Goal: Find specific page/section: Find specific page/section

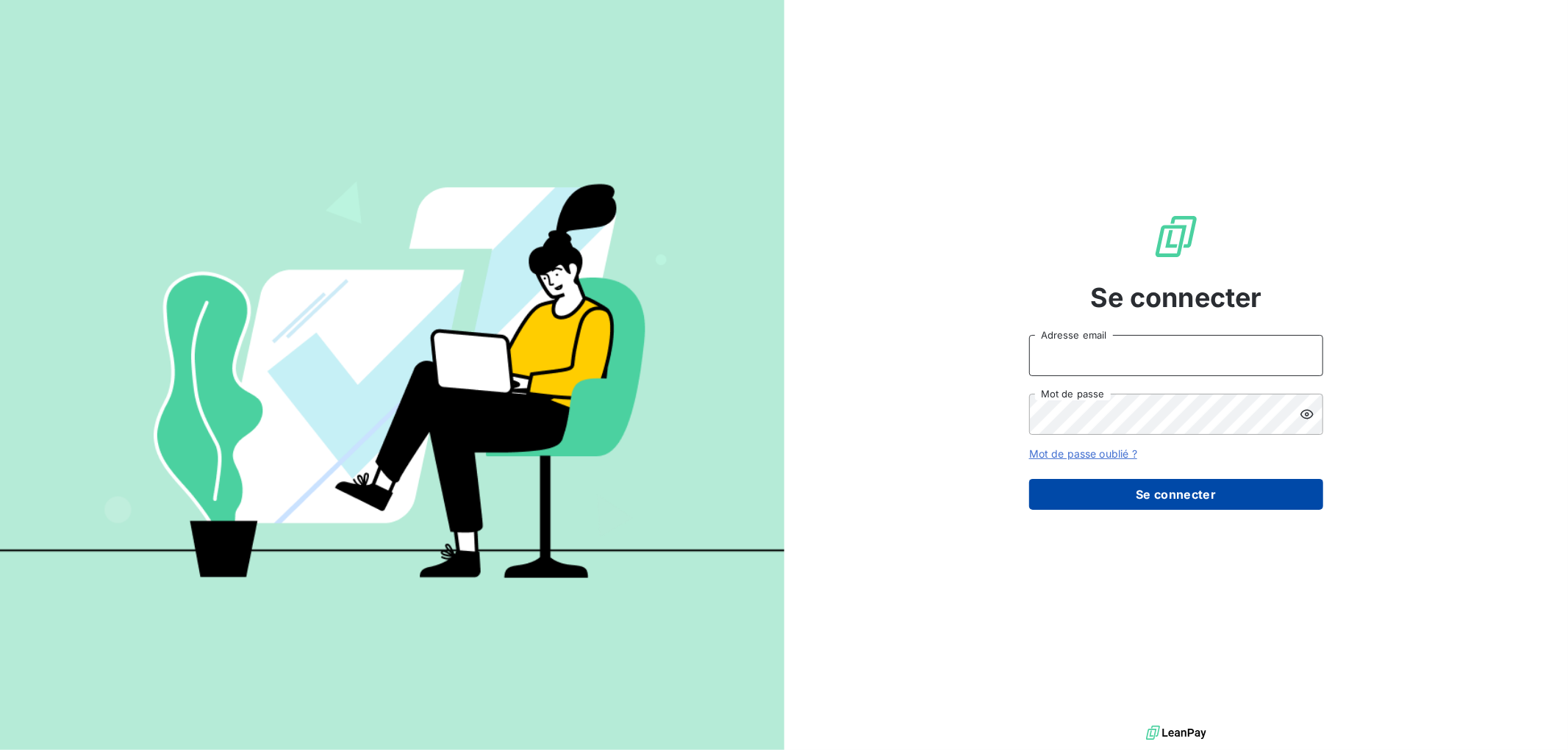
type input "[EMAIL_ADDRESS][DOMAIN_NAME]"
click at [1179, 491] on button "Se connecter" at bounding box center [1176, 495] width 294 height 31
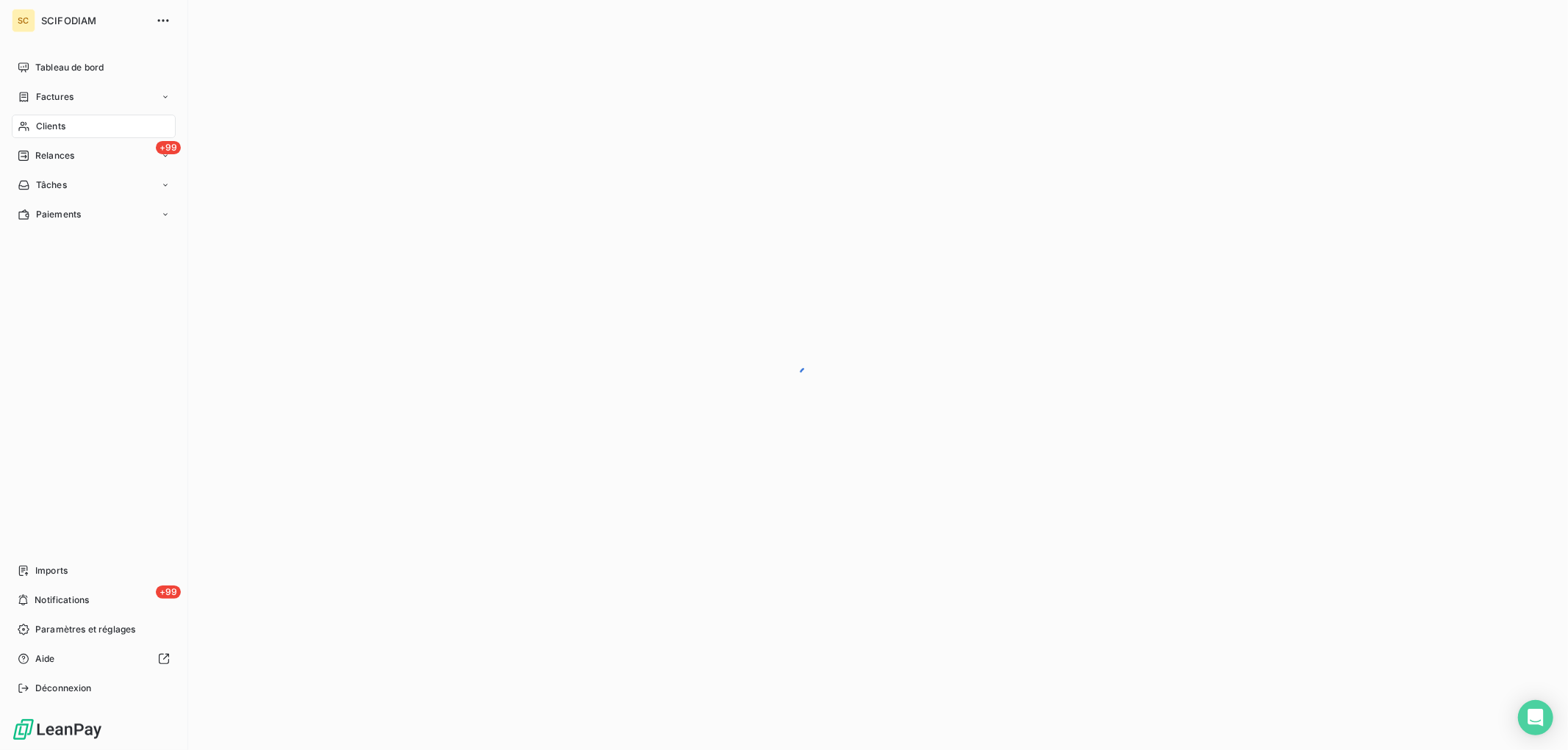
click at [40, 125] on span "Clients" at bounding box center [51, 126] width 30 height 13
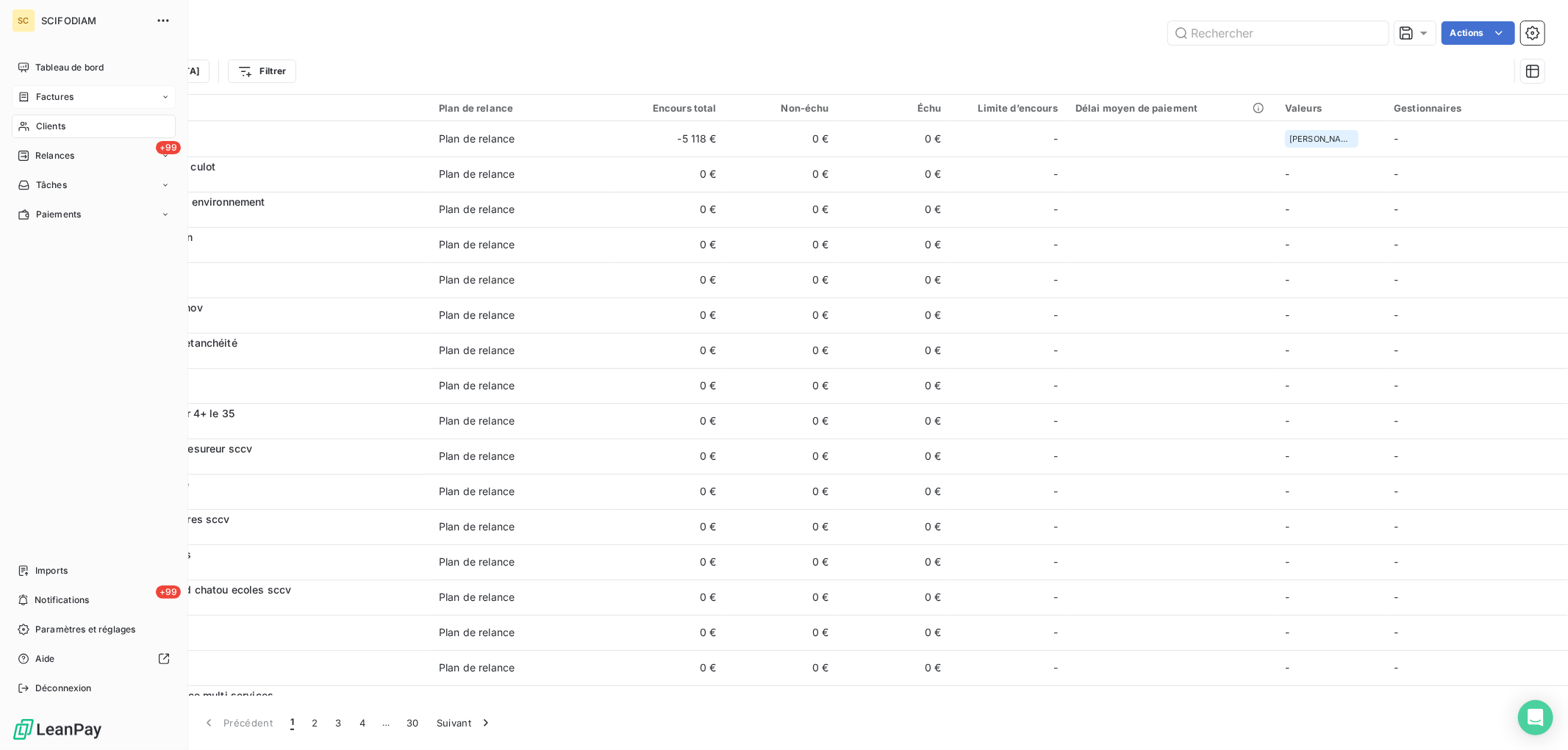
click at [25, 95] on icon at bounding box center [24, 97] width 13 height 12
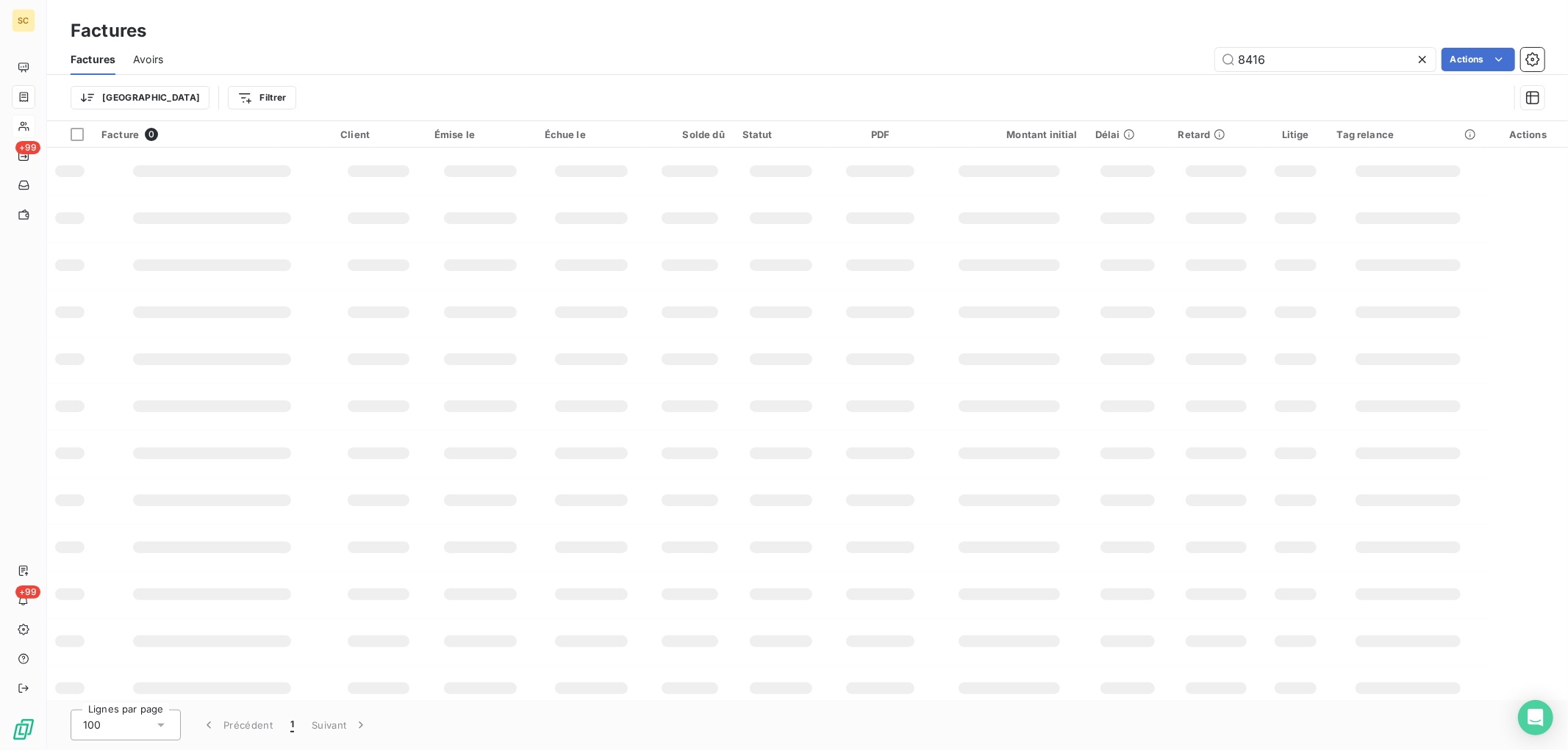
drag, startPoint x: 1184, startPoint y: 63, endPoint x: 1137, endPoint y: 47, distance: 49.6
click at [1148, 62] on div "8416 Actions" at bounding box center [862, 60] width 1364 height 24
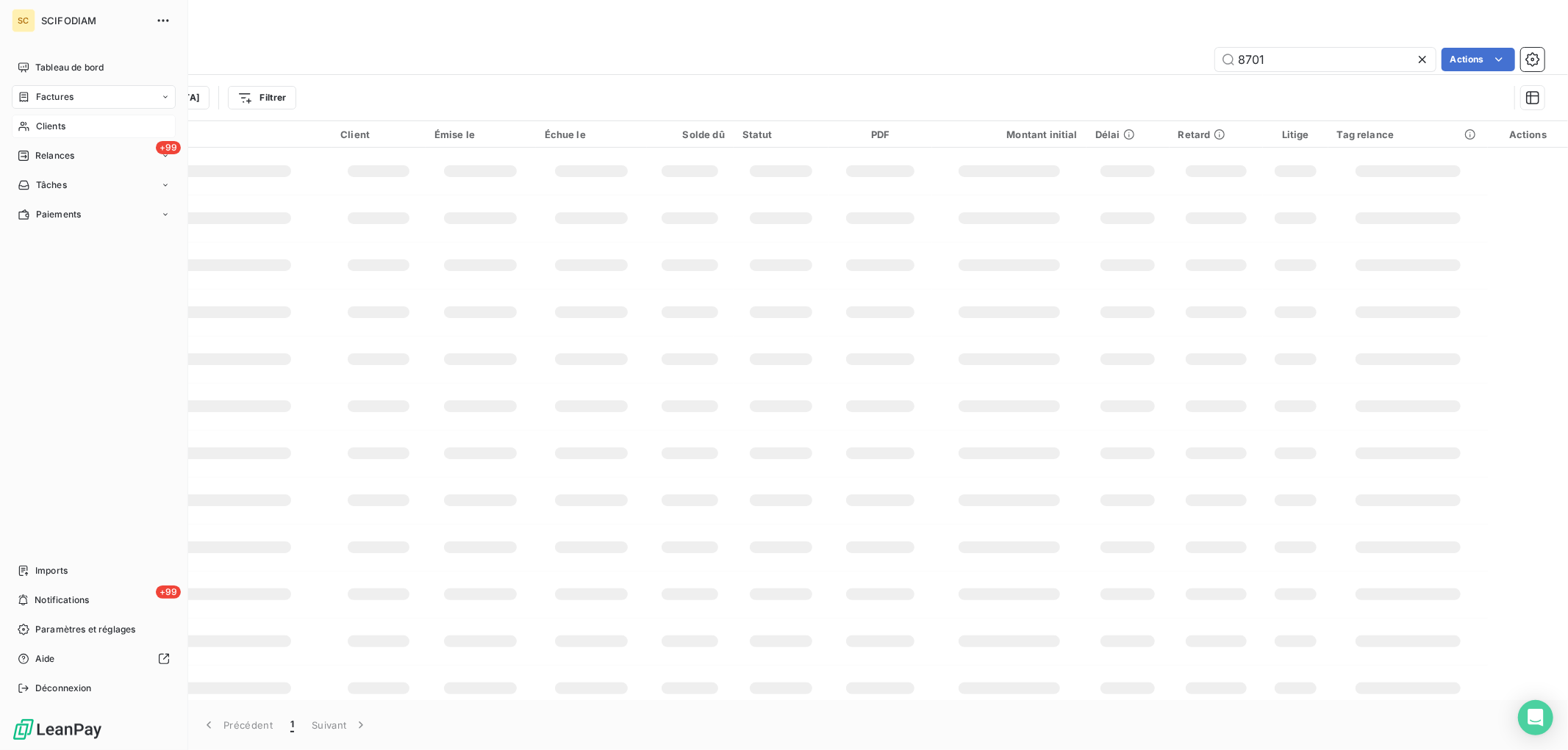
click at [65, 105] on div "Factures" at bounding box center [94, 97] width 164 height 24
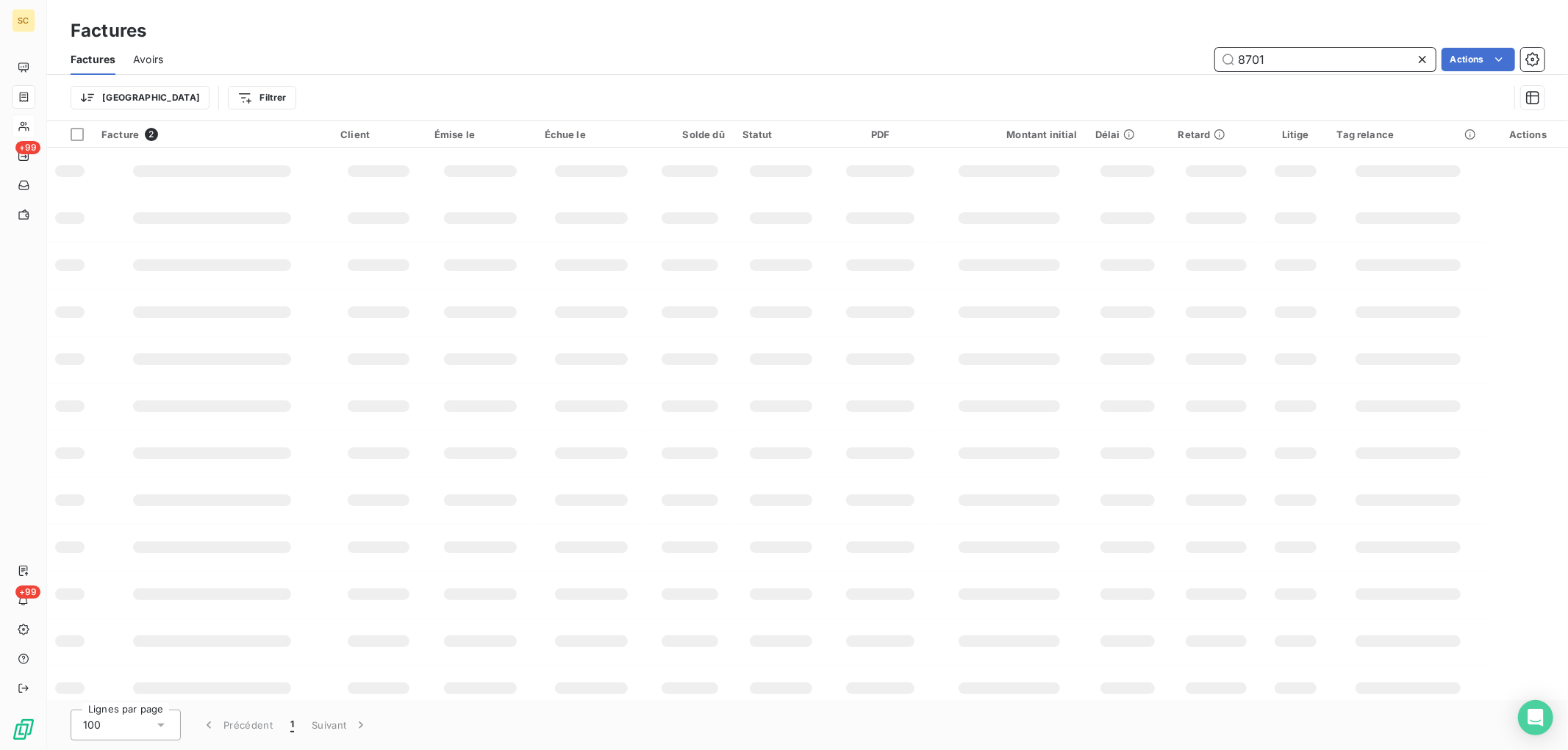
click at [1294, 61] on input "8701" at bounding box center [1325, 60] width 221 height 24
drag, startPoint x: 1307, startPoint y: 59, endPoint x: 1132, endPoint y: 55, distance: 175.0
click at [1132, 55] on div "8701 Actions" at bounding box center [862, 60] width 1364 height 24
type input "8629"
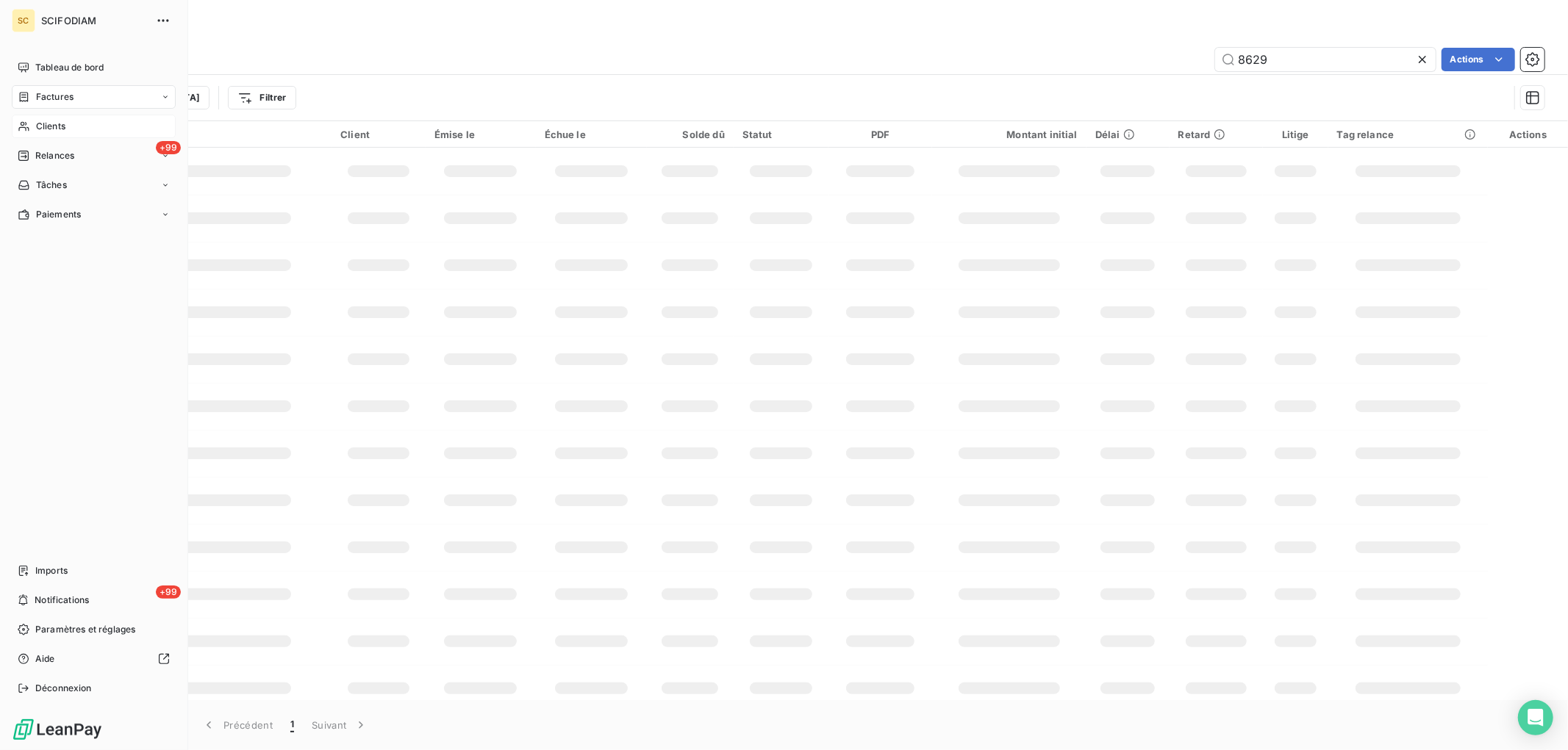
click at [30, 128] on icon at bounding box center [24, 126] width 13 height 12
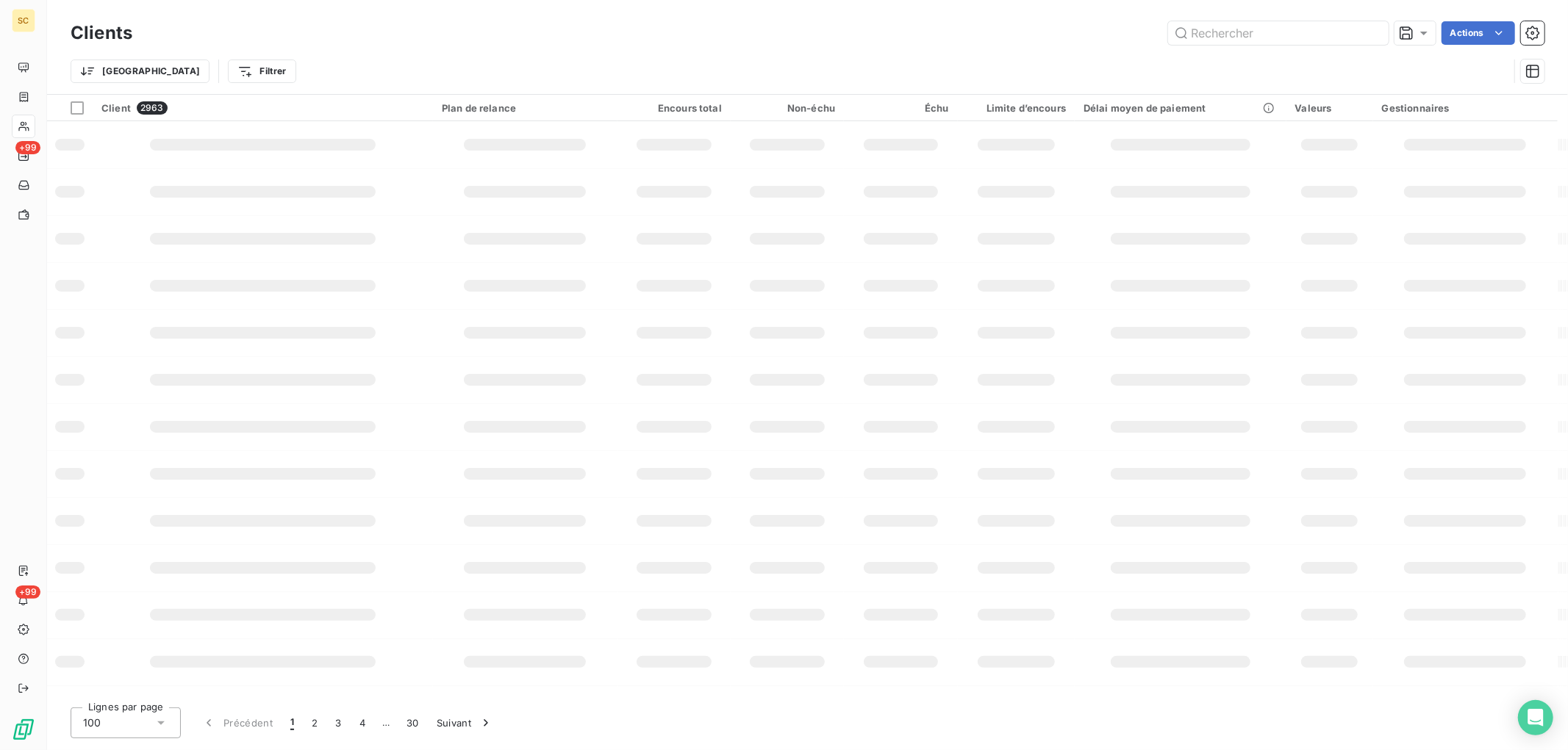
click at [1145, 69] on div "Trier Filtrer" at bounding box center [789, 72] width 1437 height 28
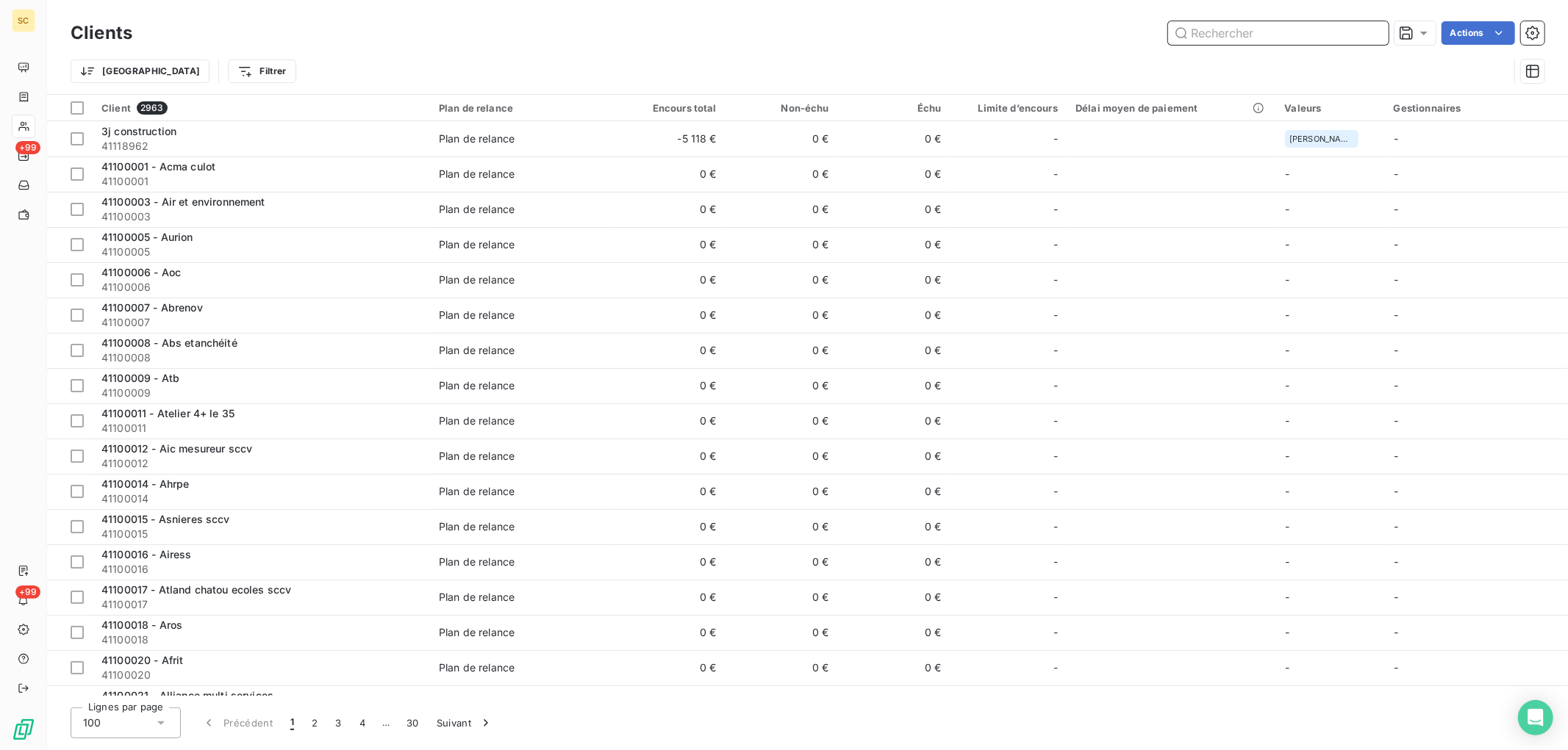
click at [1308, 35] on input "text" at bounding box center [1278, 33] width 221 height 24
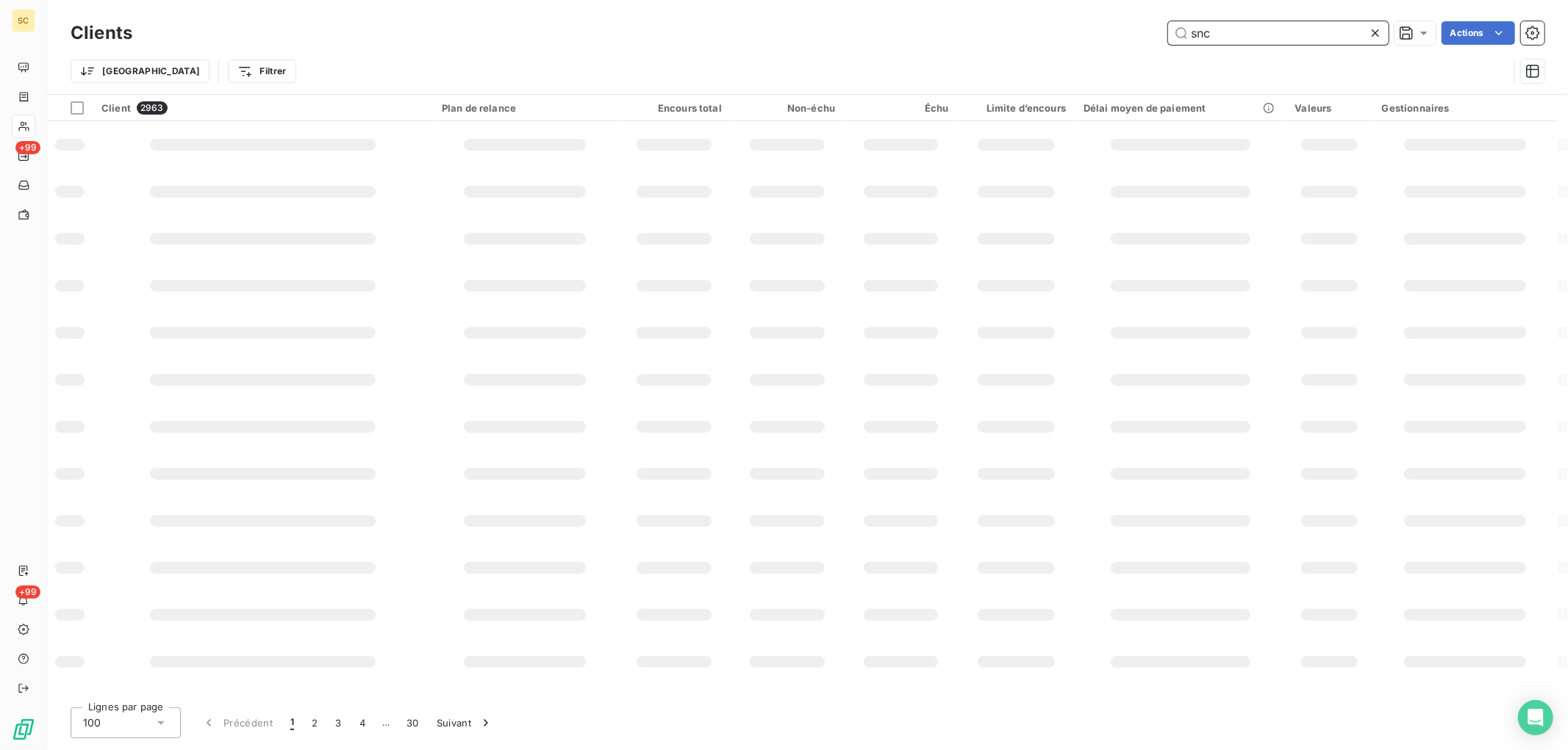
type input "snc"
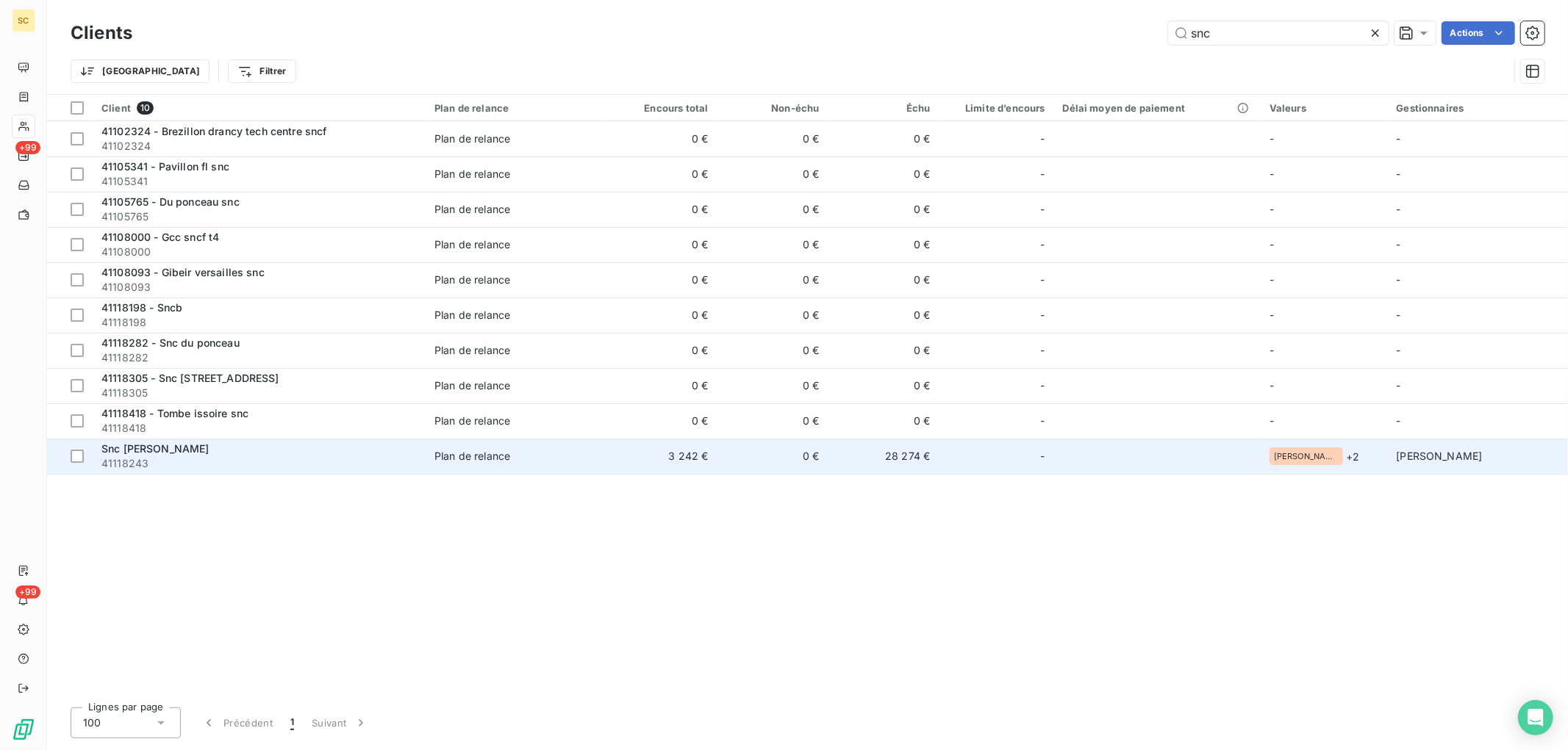
click at [262, 439] on td "Snc cardinal rosiers 41118243" at bounding box center [258, 456] width 333 height 35
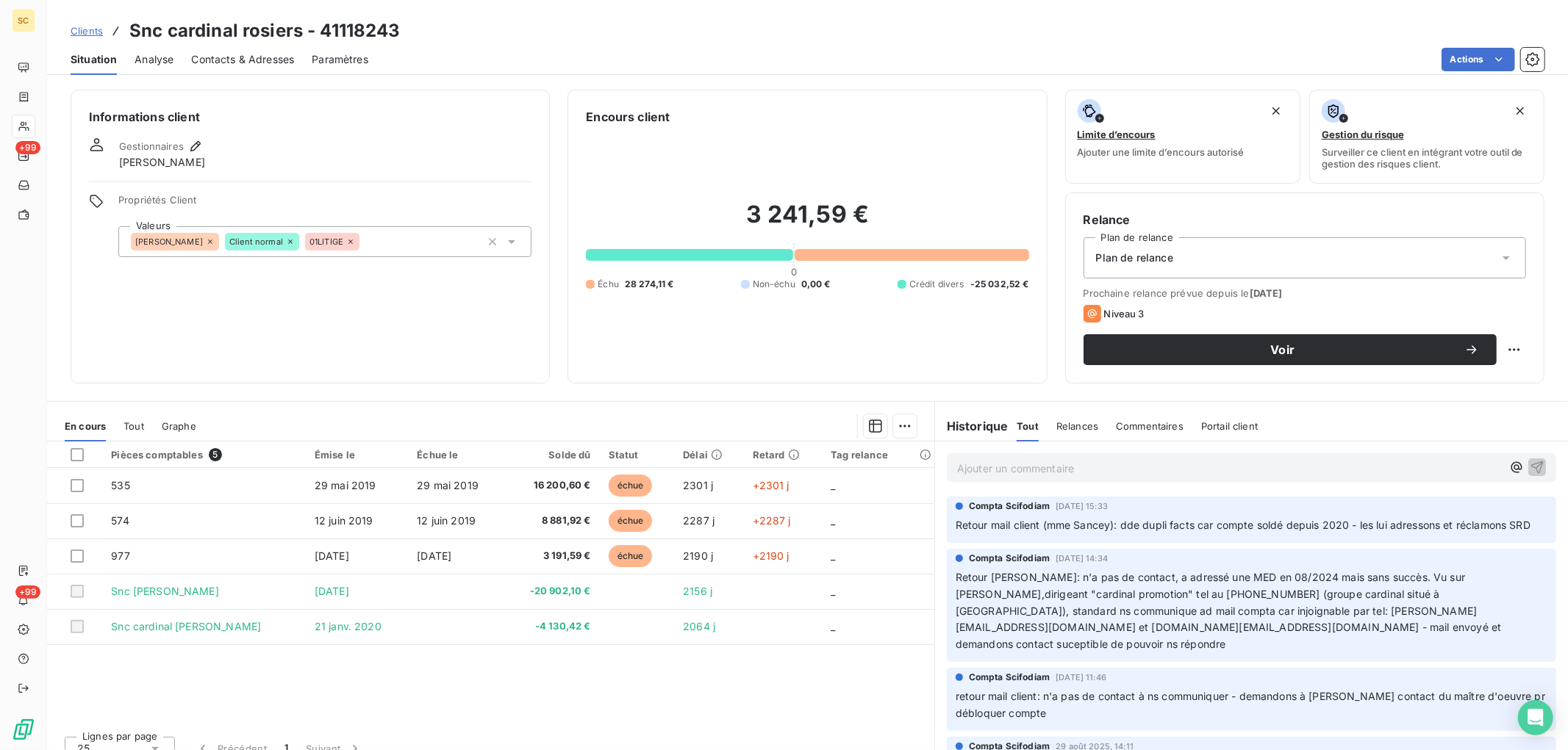
click at [129, 426] on span "Tout" at bounding box center [134, 426] width 21 height 12
